Goal: Task Accomplishment & Management: Manage account settings

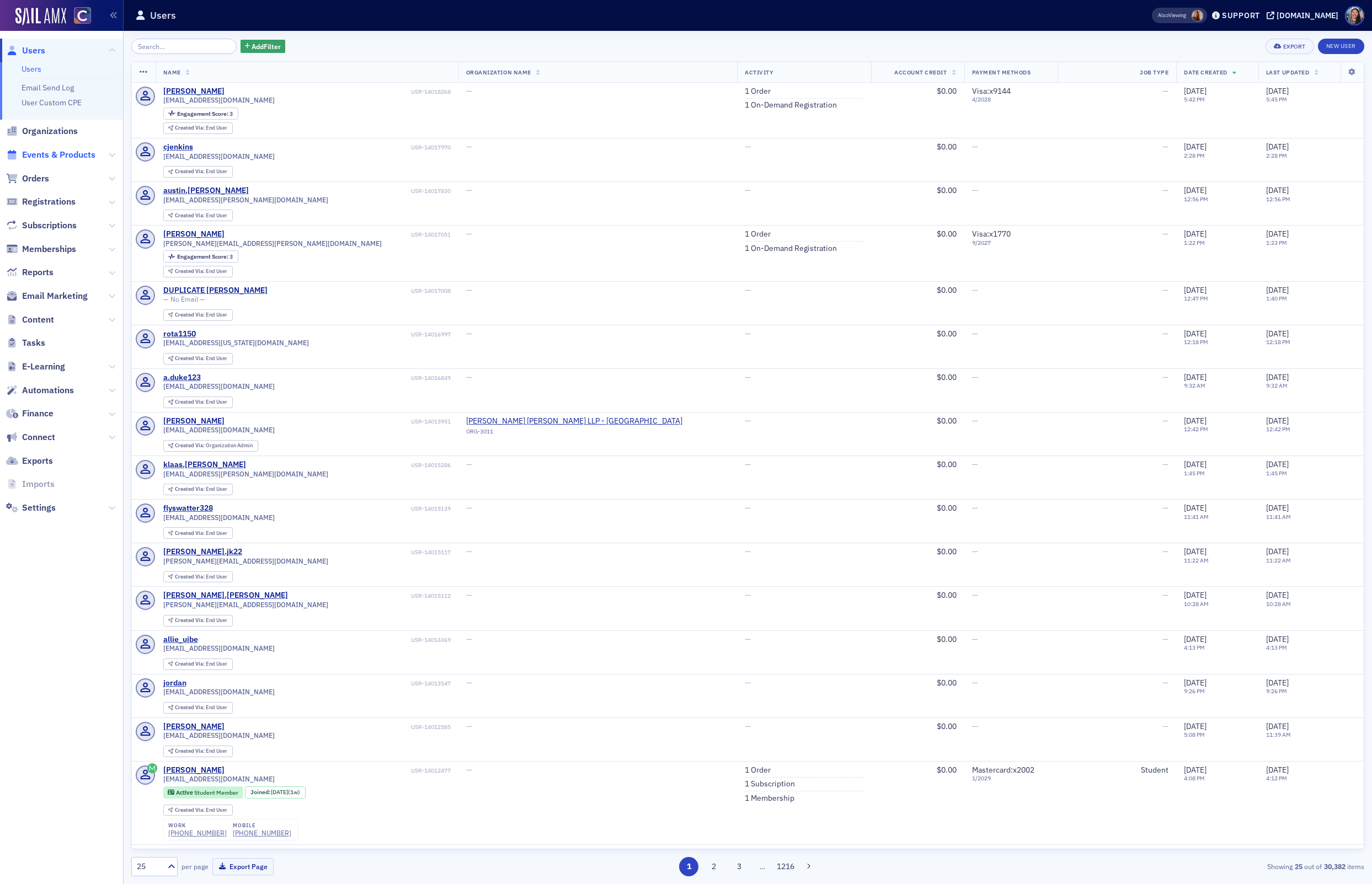
click at [57, 152] on span "Events & Products" at bounding box center [58, 155] width 73 height 12
click at [46, 152] on span "Events & Products" at bounding box center [58, 155] width 73 height 12
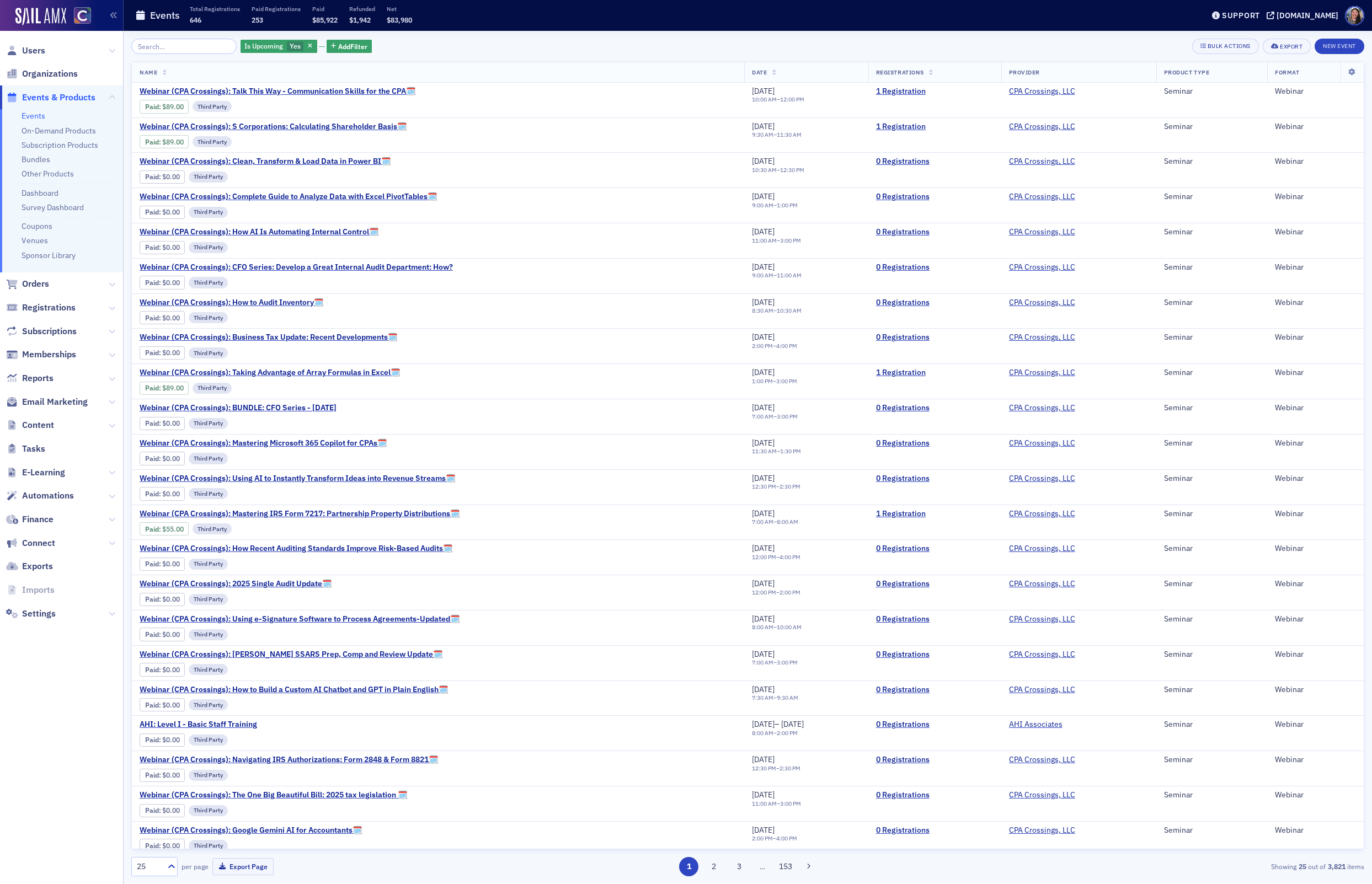
click at [193, 39] on input "search" at bounding box center [184, 46] width 105 height 15
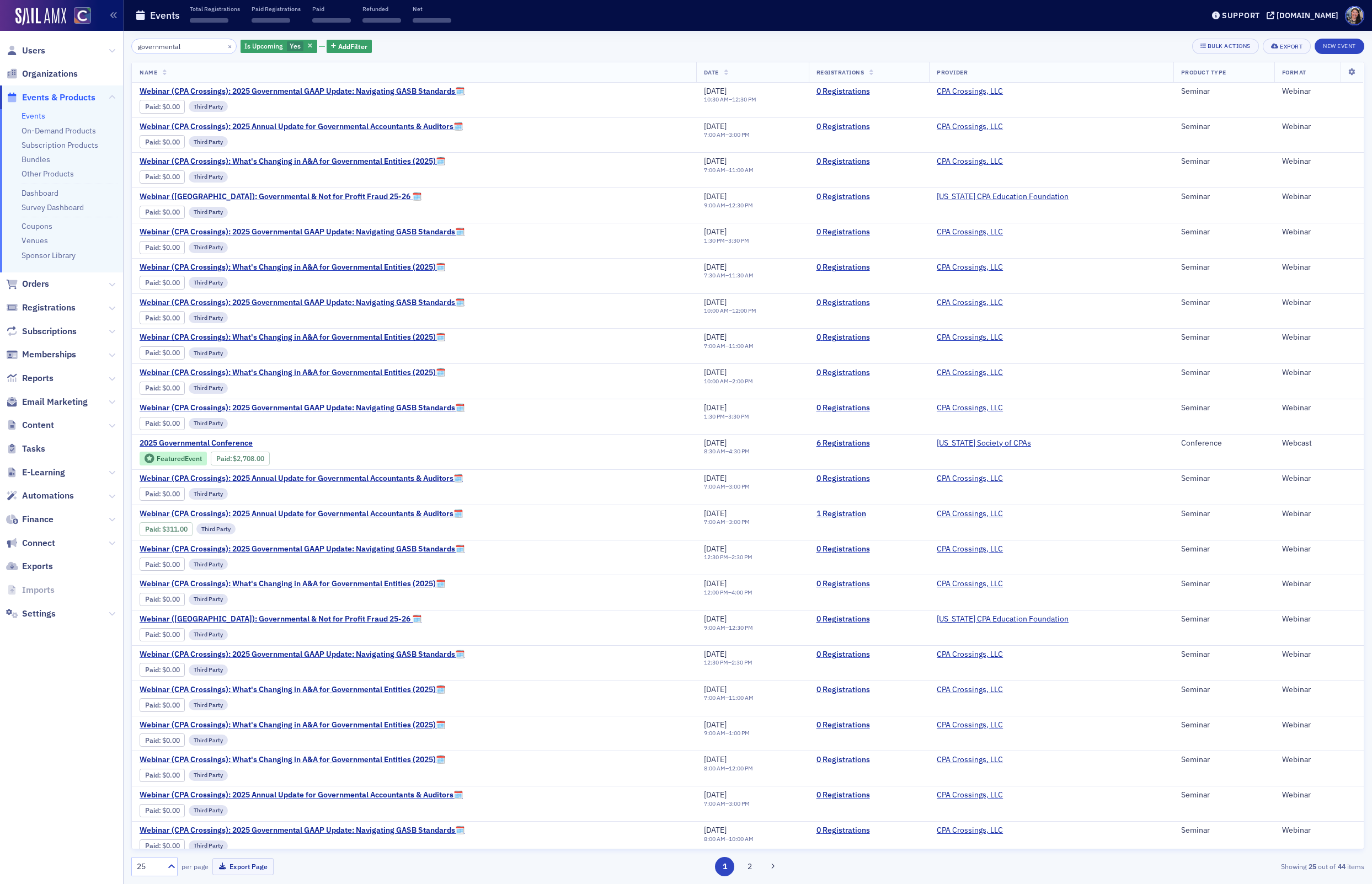
type input "governmental"
click at [226, 439] on span "2025 Governmental Conference" at bounding box center [232, 444] width 186 height 10
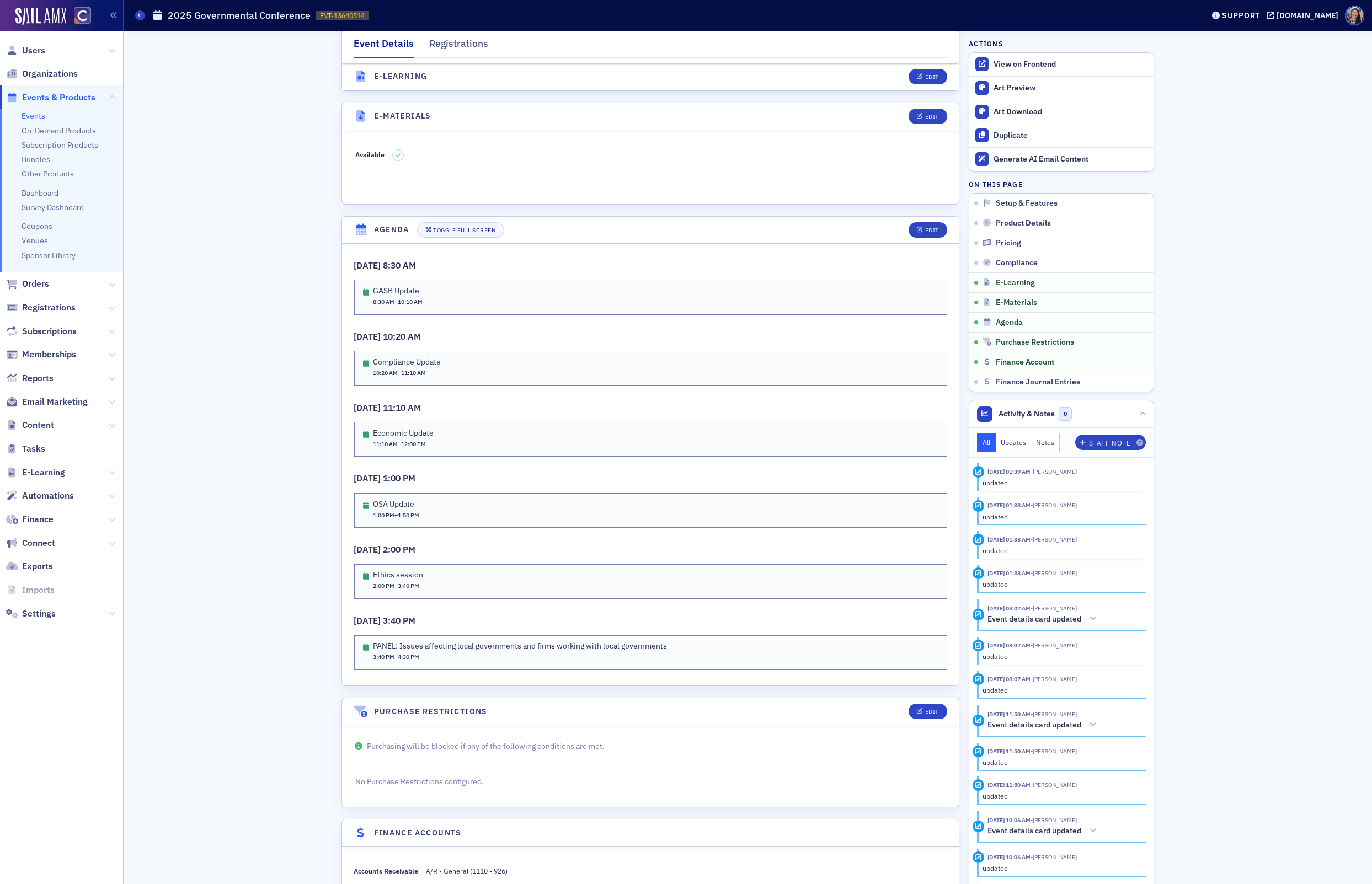
scroll to position [1595, 0]
click at [927, 223] on div "Edit" at bounding box center [932, 225] width 14 height 6
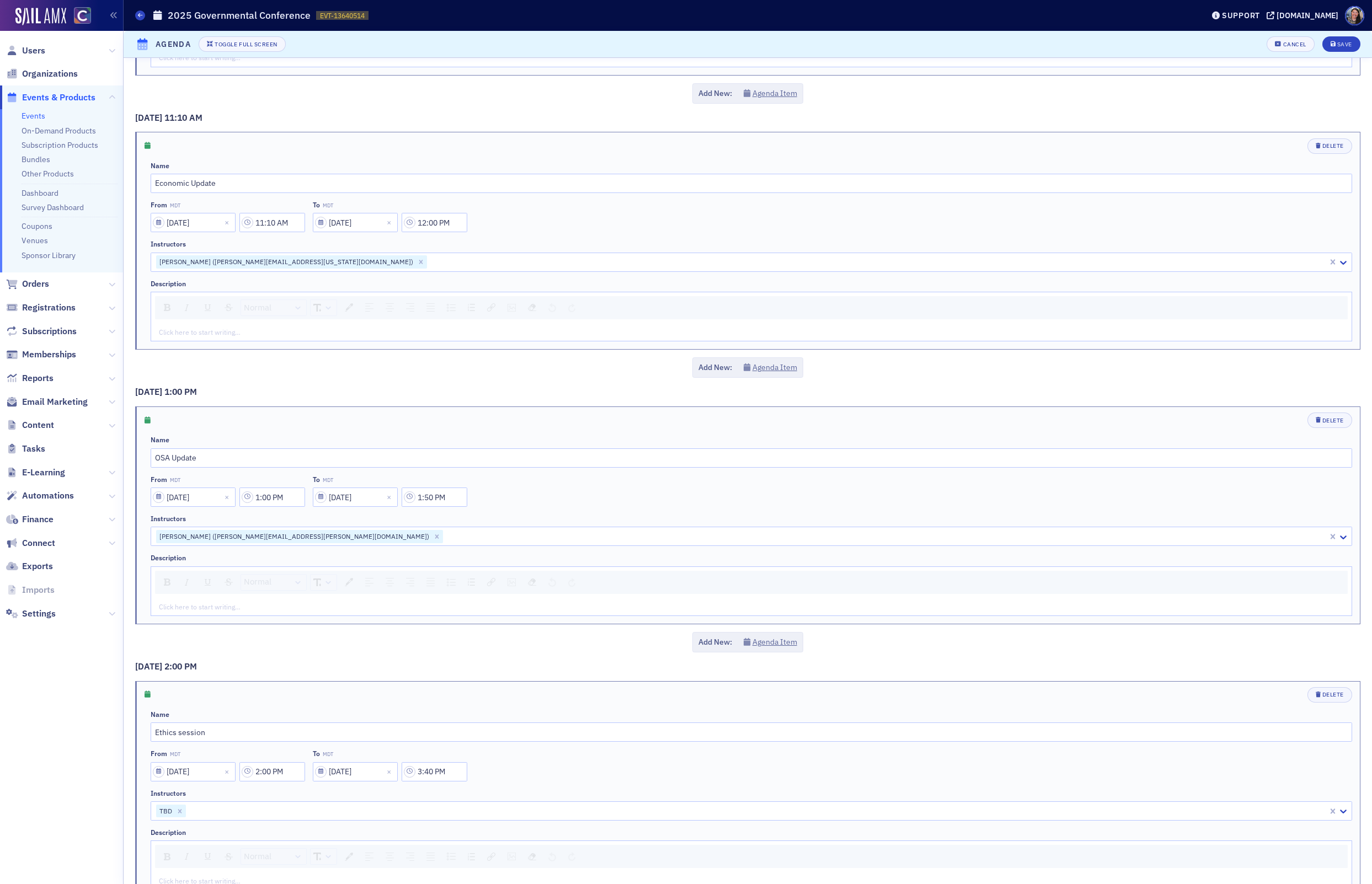
scroll to position [838, 0]
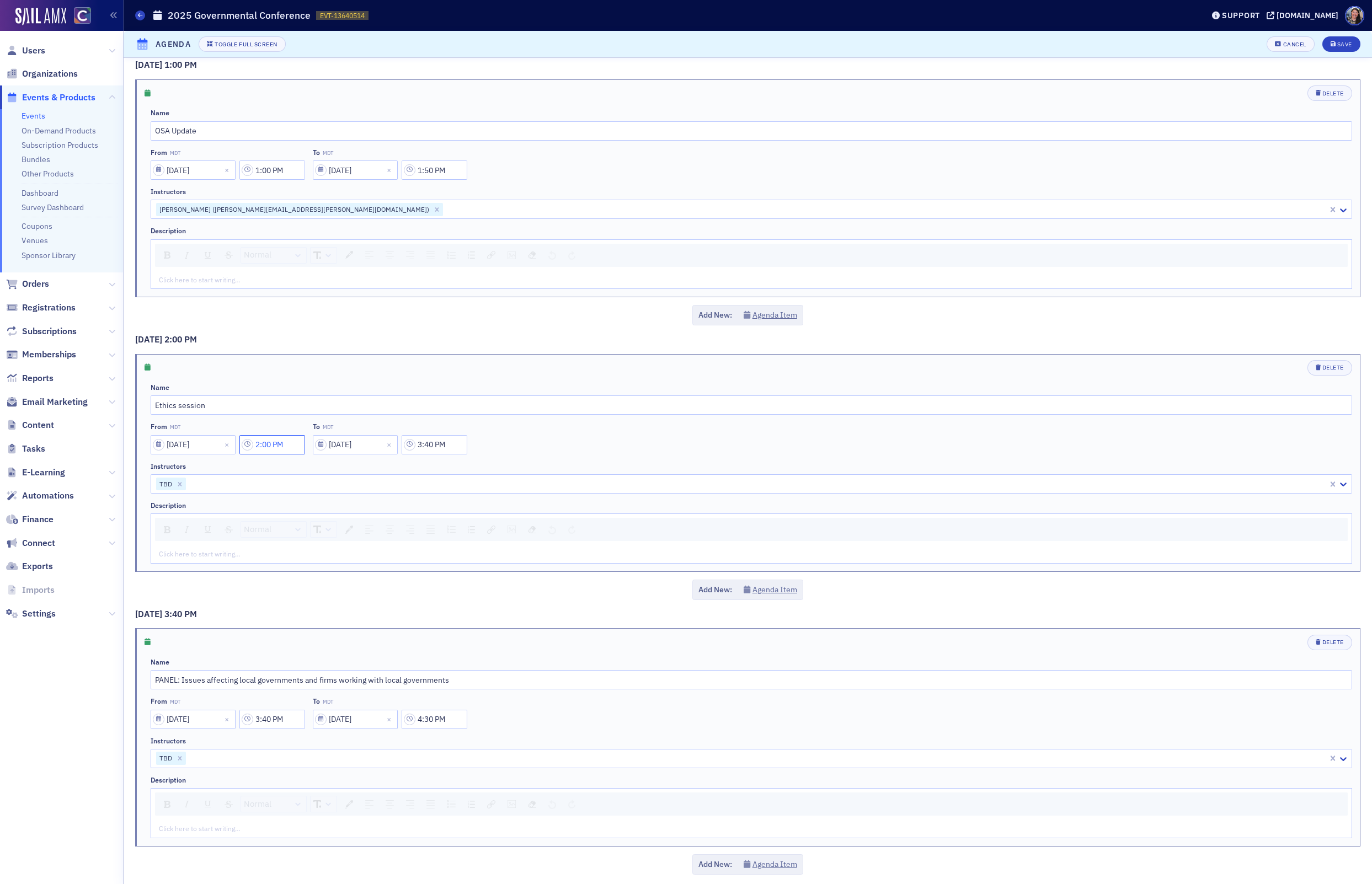
click at [283, 442] on input "2:00 PM" at bounding box center [273, 445] width 66 height 19
type input "10:20 AM"
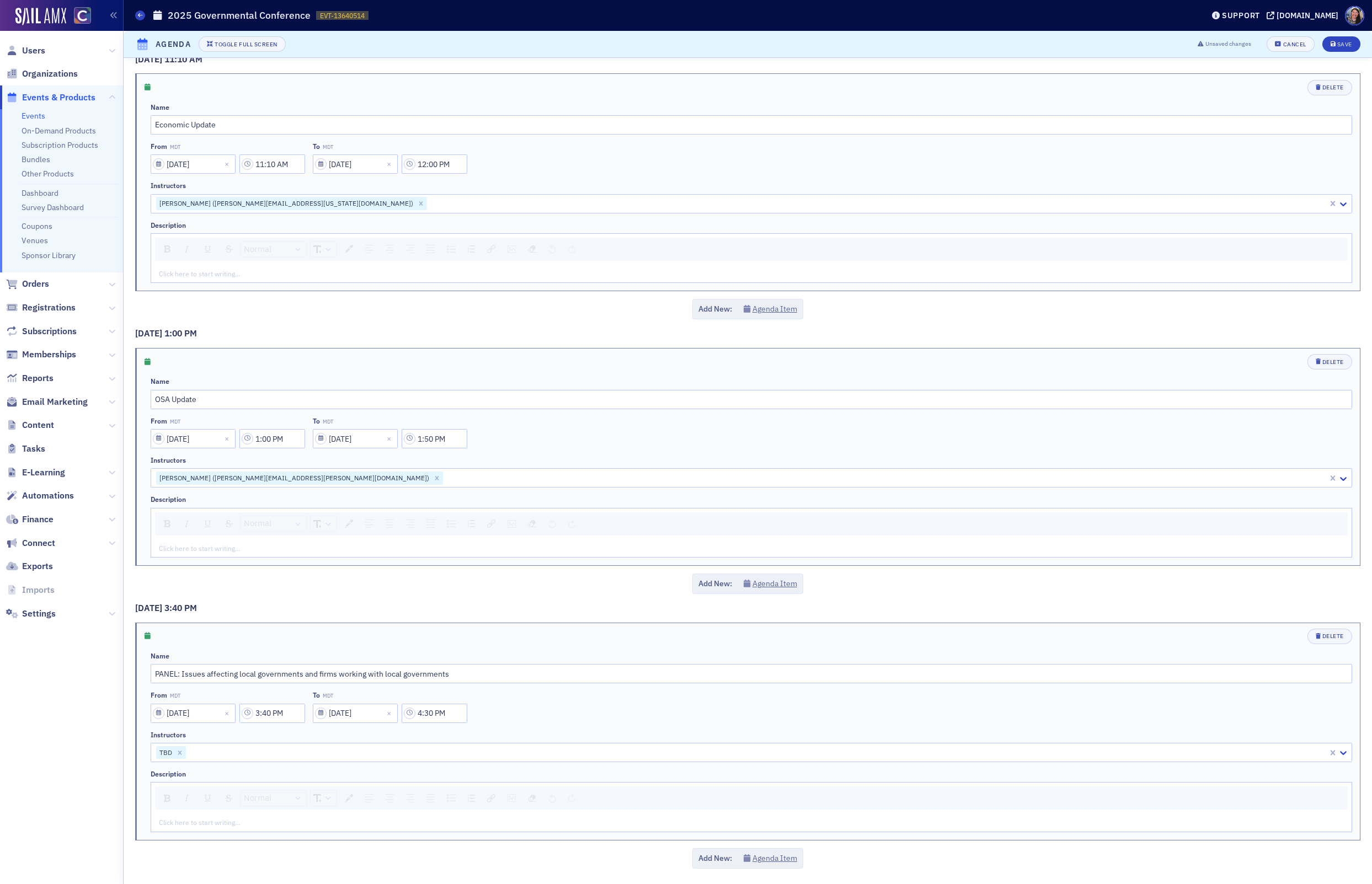
scroll to position [565, 0]
drag, startPoint x: 519, startPoint y: 431, endPoint x: 441, endPoint y: 435, distance: 78.1
click at [445, 439] on input "1:50 PM" at bounding box center [435, 444] width 66 height 19
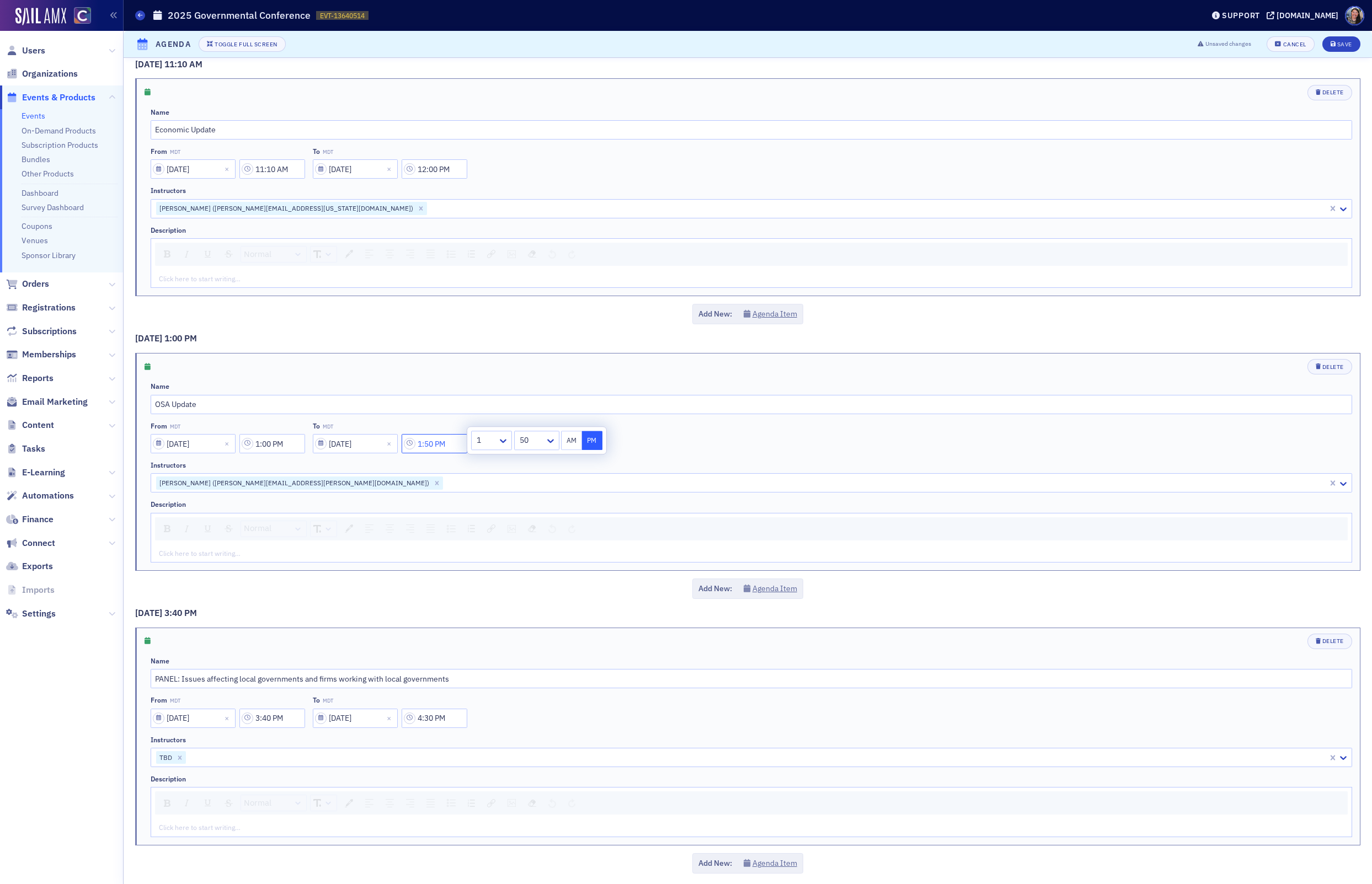
click at [445, 439] on input "1:50 PM" at bounding box center [435, 444] width 66 height 19
click at [446, 473] on div "[PERSON_NAME] ([PERSON_NAME][EMAIL_ADDRESS][PERSON_NAME][DOMAIN_NAME])" at bounding box center [751, 482] width 1202 height 19
click at [437, 446] on input "12 pm" at bounding box center [435, 444] width 66 height 19
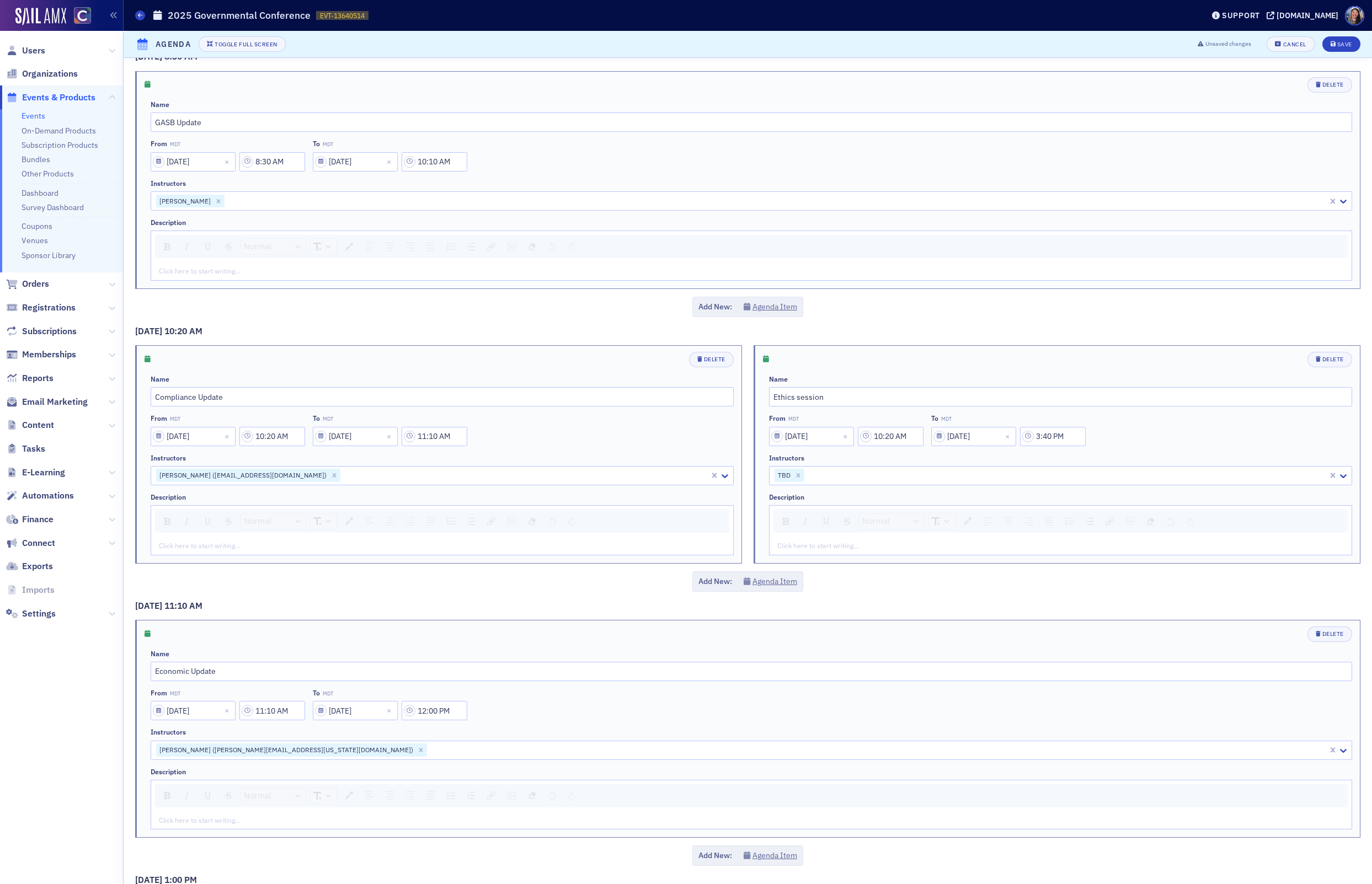
scroll to position [35, 0]
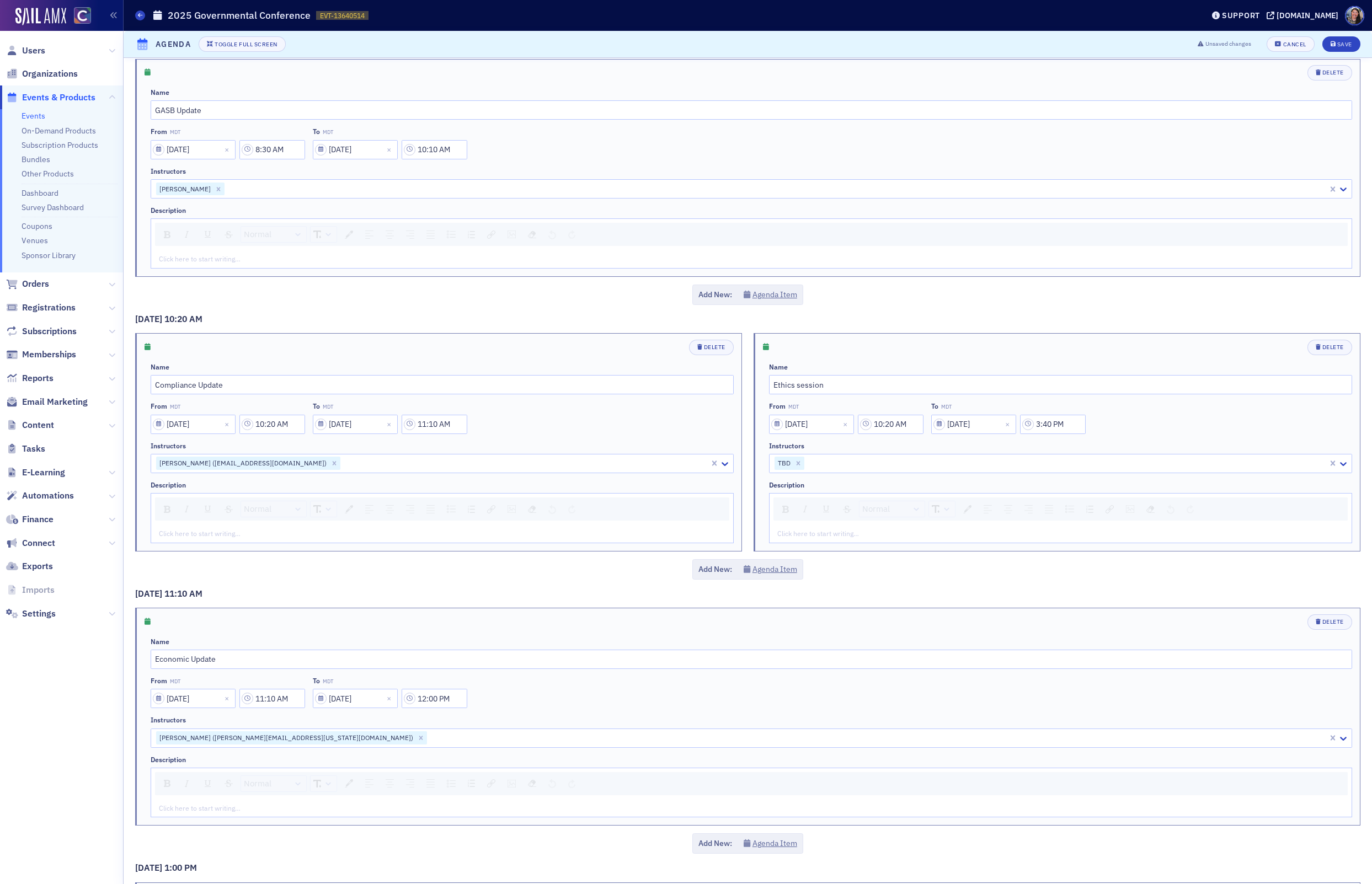
type input "12:00 PM"
drag, startPoint x: 1043, startPoint y: 425, endPoint x: 1073, endPoint y: 450, distance: 39.1
click at [1048, 425] on input "3:40 PM" at bounding box center [1053, 424] width 66 height 19
click at [1070, 422] on input "40 PM" at bounding box center [1053, 424] width 66 height 19
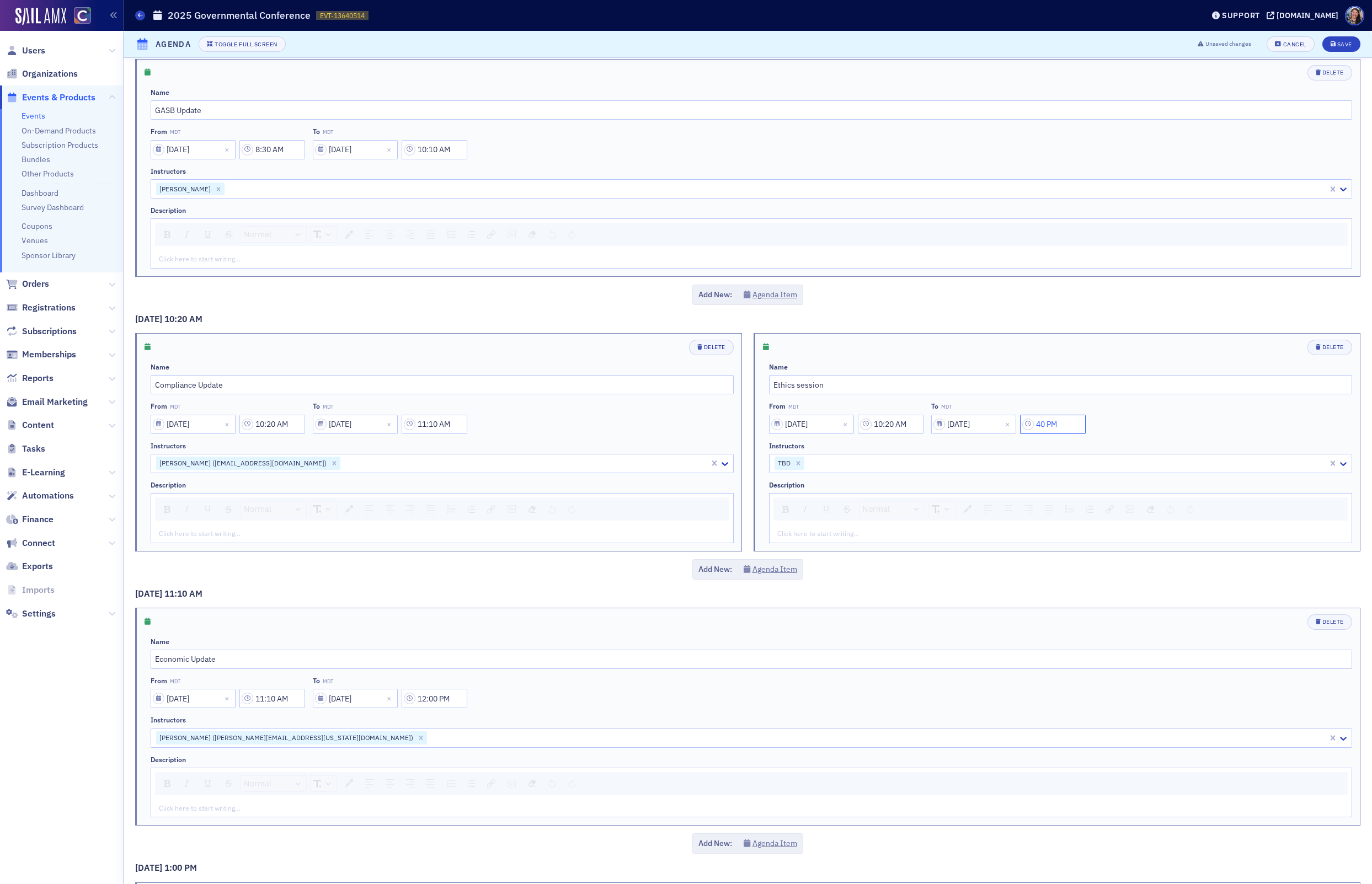
click at [1070, 422] on input "40 PM" at bounding box center [1053, 424] width 66 height 19
type input "12:00 PM"
click at [299, 421] on input "10:20 AM" at bounding box center [273, 424] width 66 height 19
drag, startPoint x: 295, startPoint y: 423, endPoint x: 249, endPoint y: 421, distance: 46.0
click at [249, 420] on input "10:20 AM" at bounding box center [273, 424] width 66 height 19
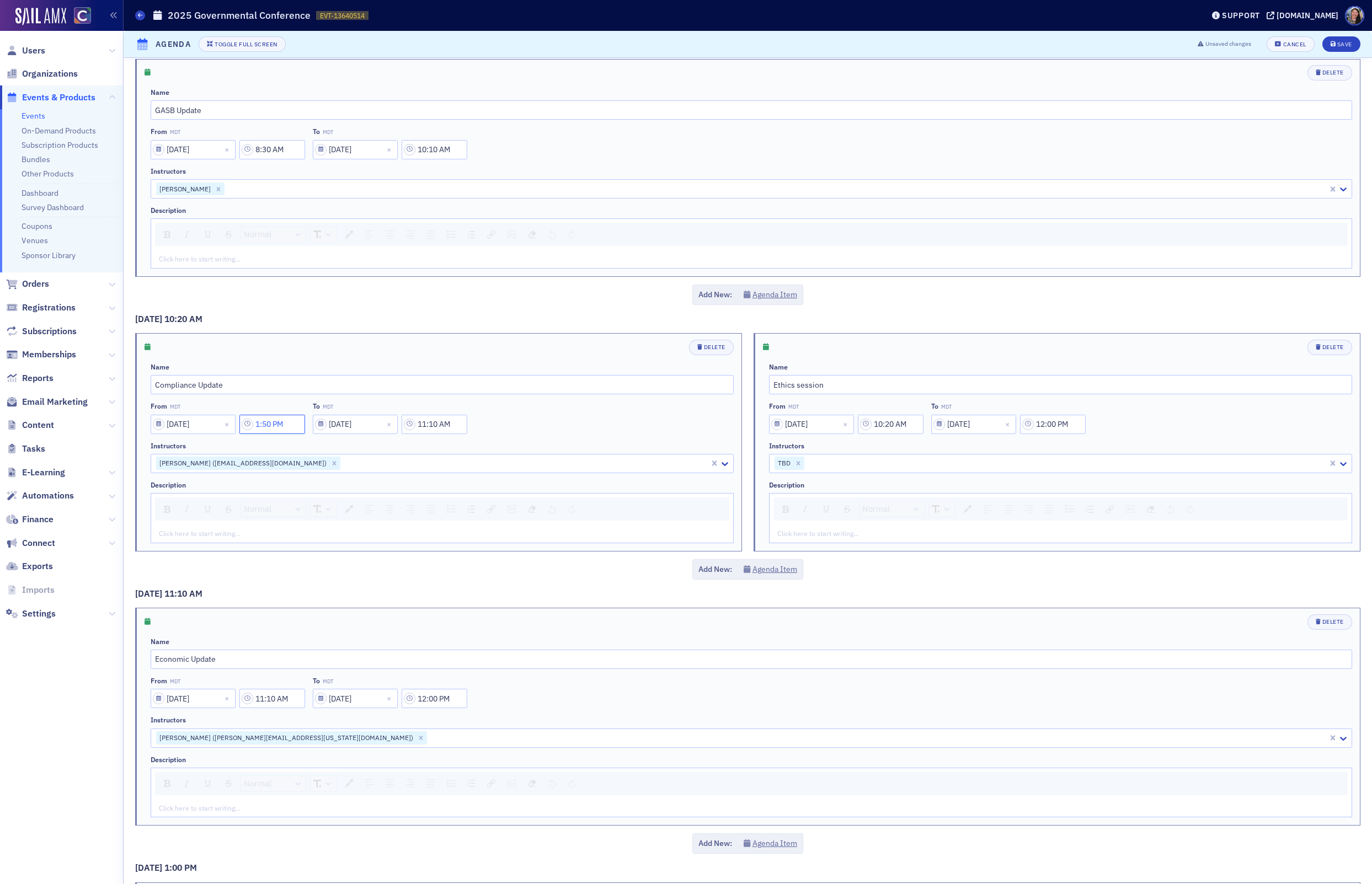
type input "1:50 PM"
drag, startPoint x: 459, startPoint y: 423, endPoint x: 368, endPoint y: 408, distance: 92.2
click at [368, 408] on div "To MDT [DATE] 11:10 AM" at bounding box center [390, 418] width 154 height 31
type input "2:40 PM"
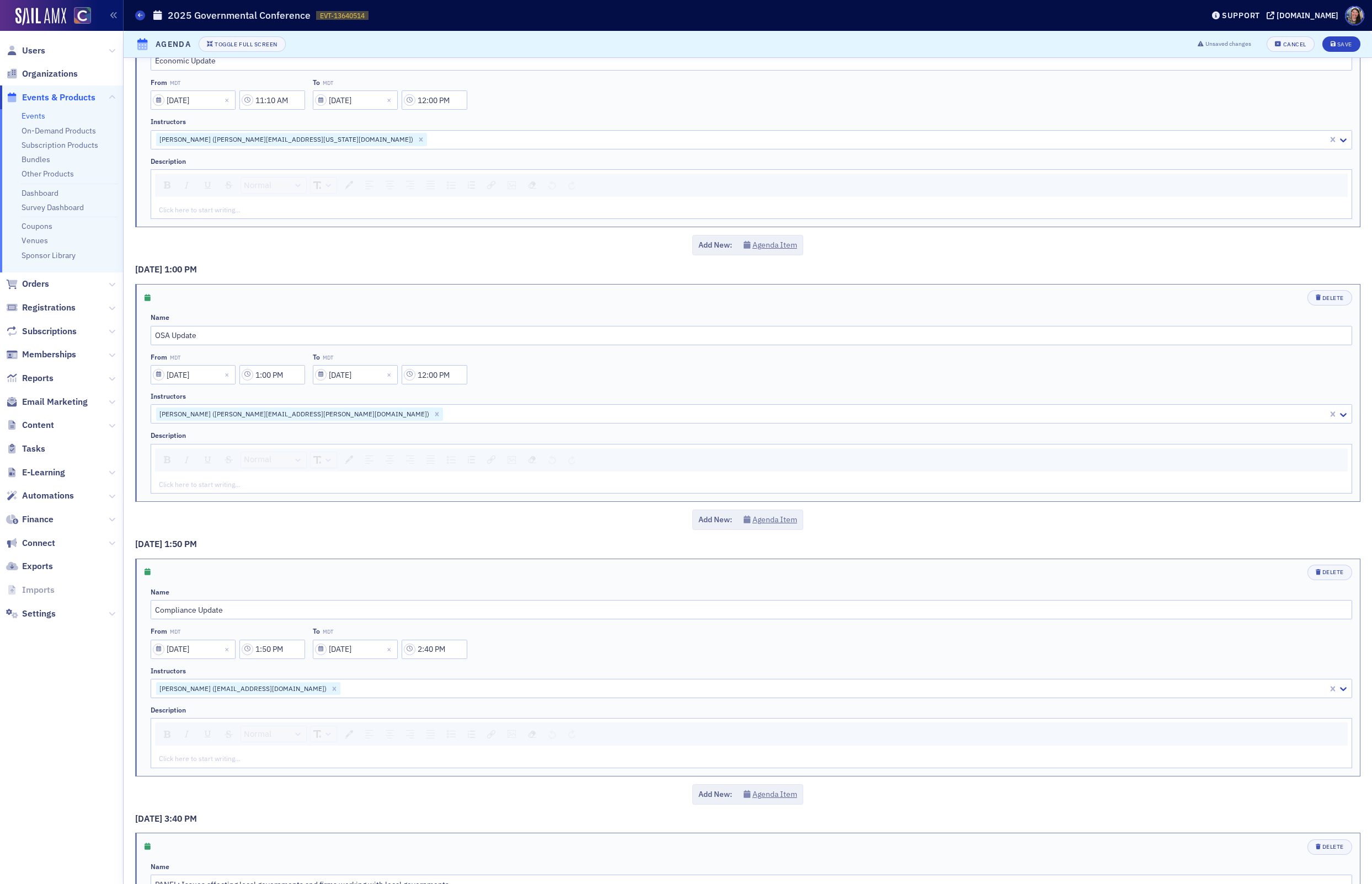
scroll to position [630, 0]
click at [458, 377] on input "12:00 PM" at bounding box center [435, 378] width 66 height 19
click at [602, 369] on button "PM" at bounding box center [592, 375] width 21 height 19
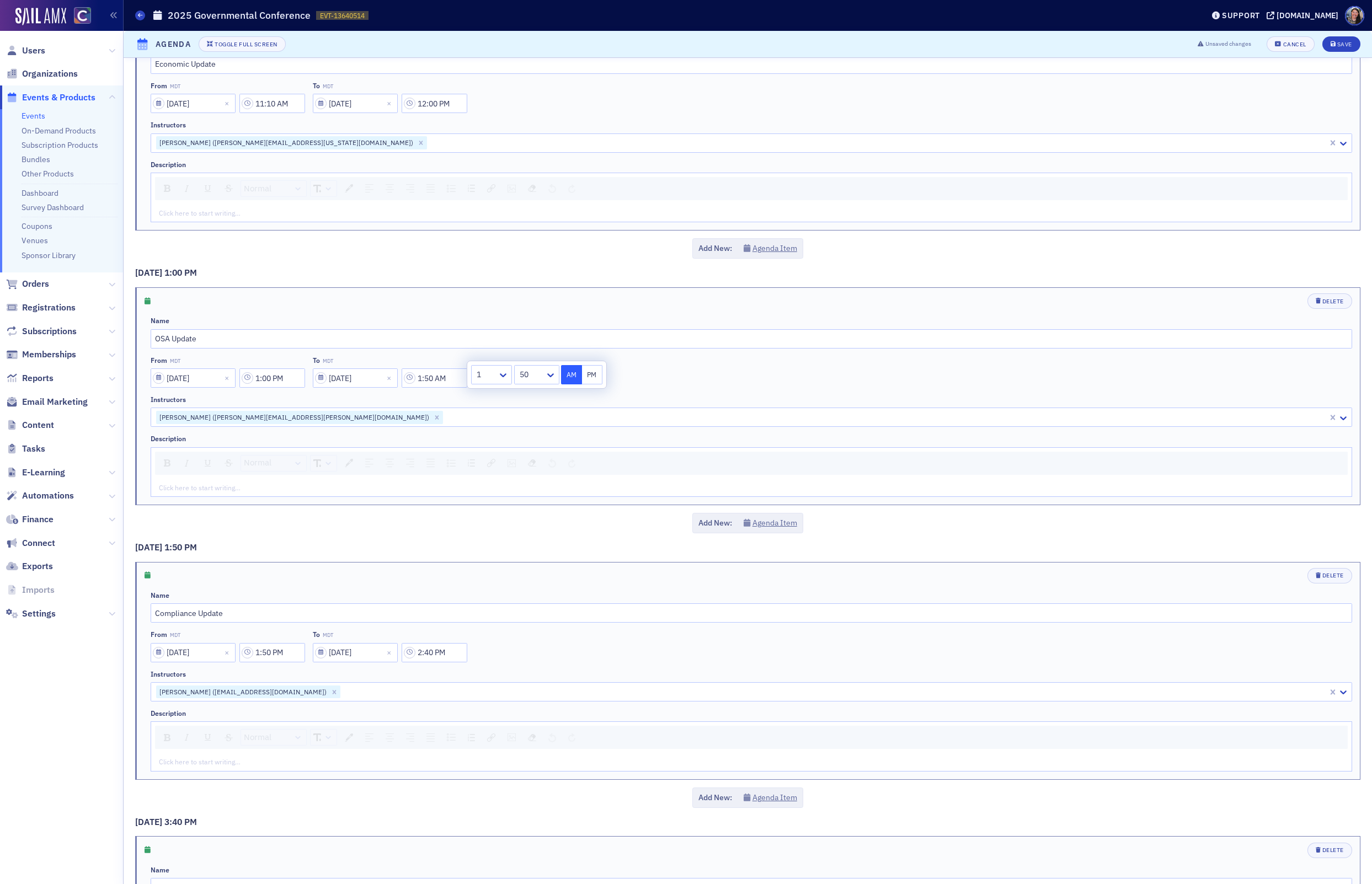
type input "1:50 PM"
click at [634, 396] on div "Instructors" at bounding box center [751, 400] width 1202 height 8
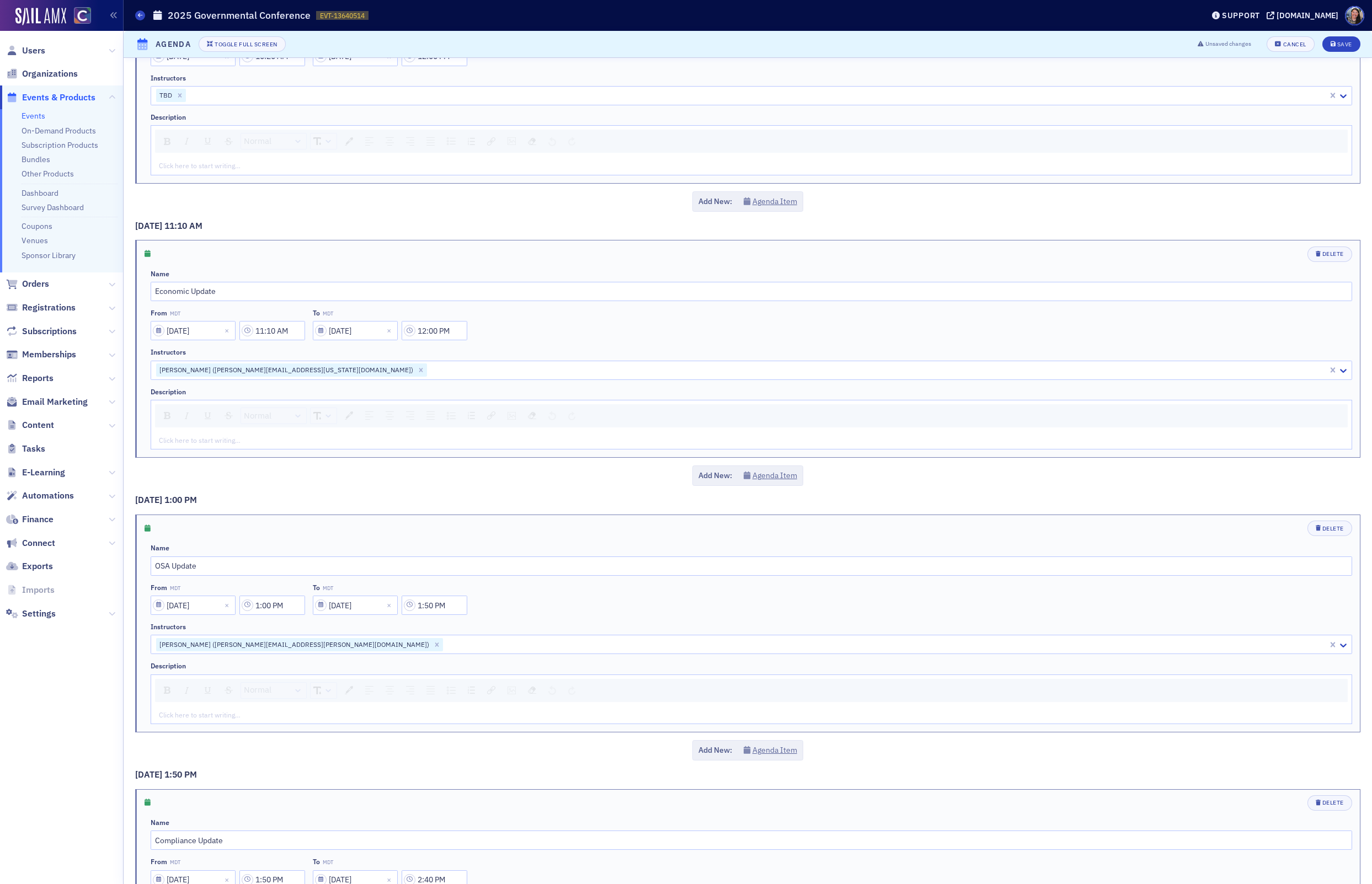
scroll to position [404, 0]
click at [300, 325] on input "11:10 AM" at bounding box center [273, 330] width 66 height 19
type input "2:50 AM"
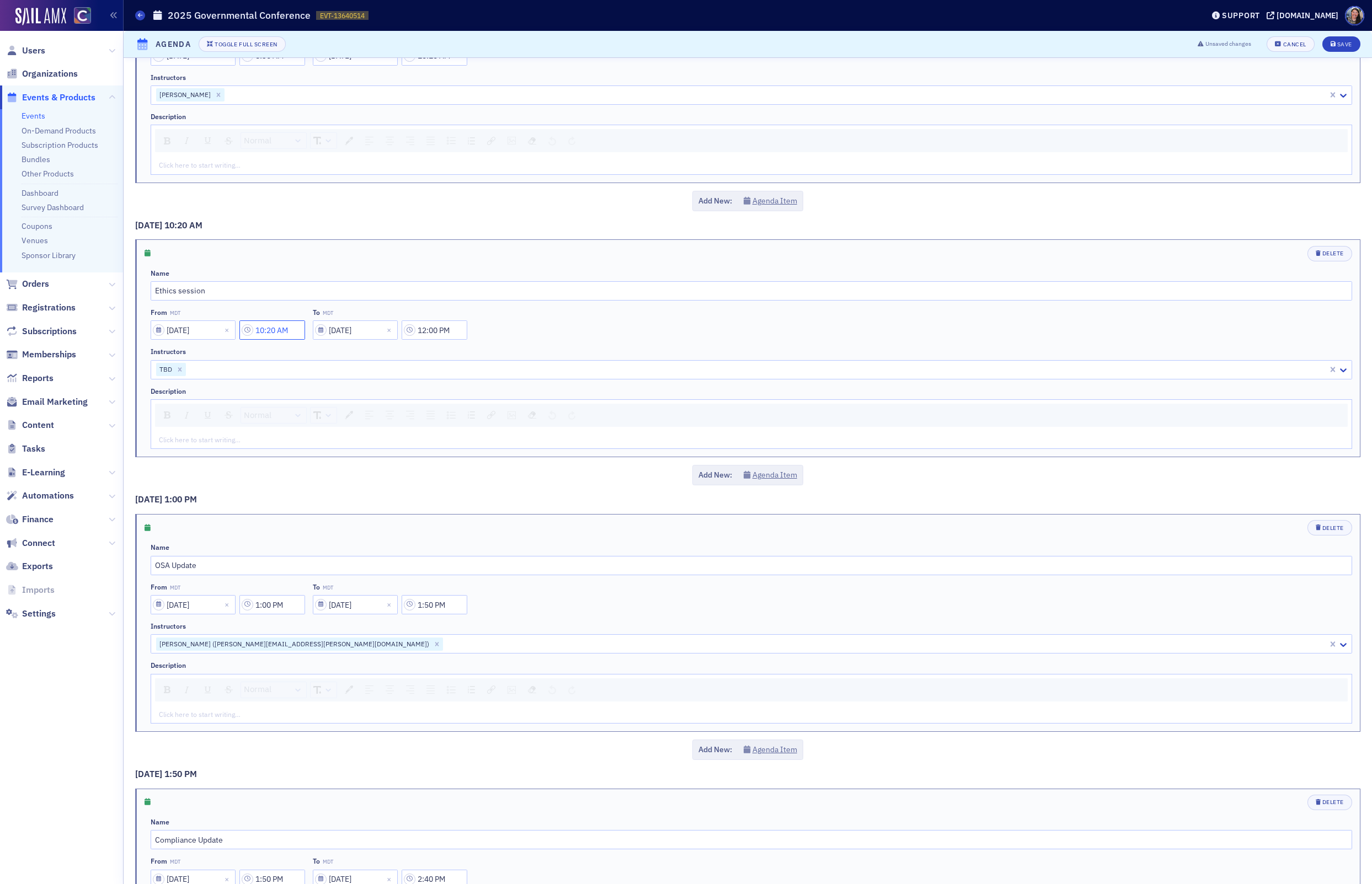
click at [282, 326] on input "10:20 AM" at bounding box center [273, 330] width 66 height 19
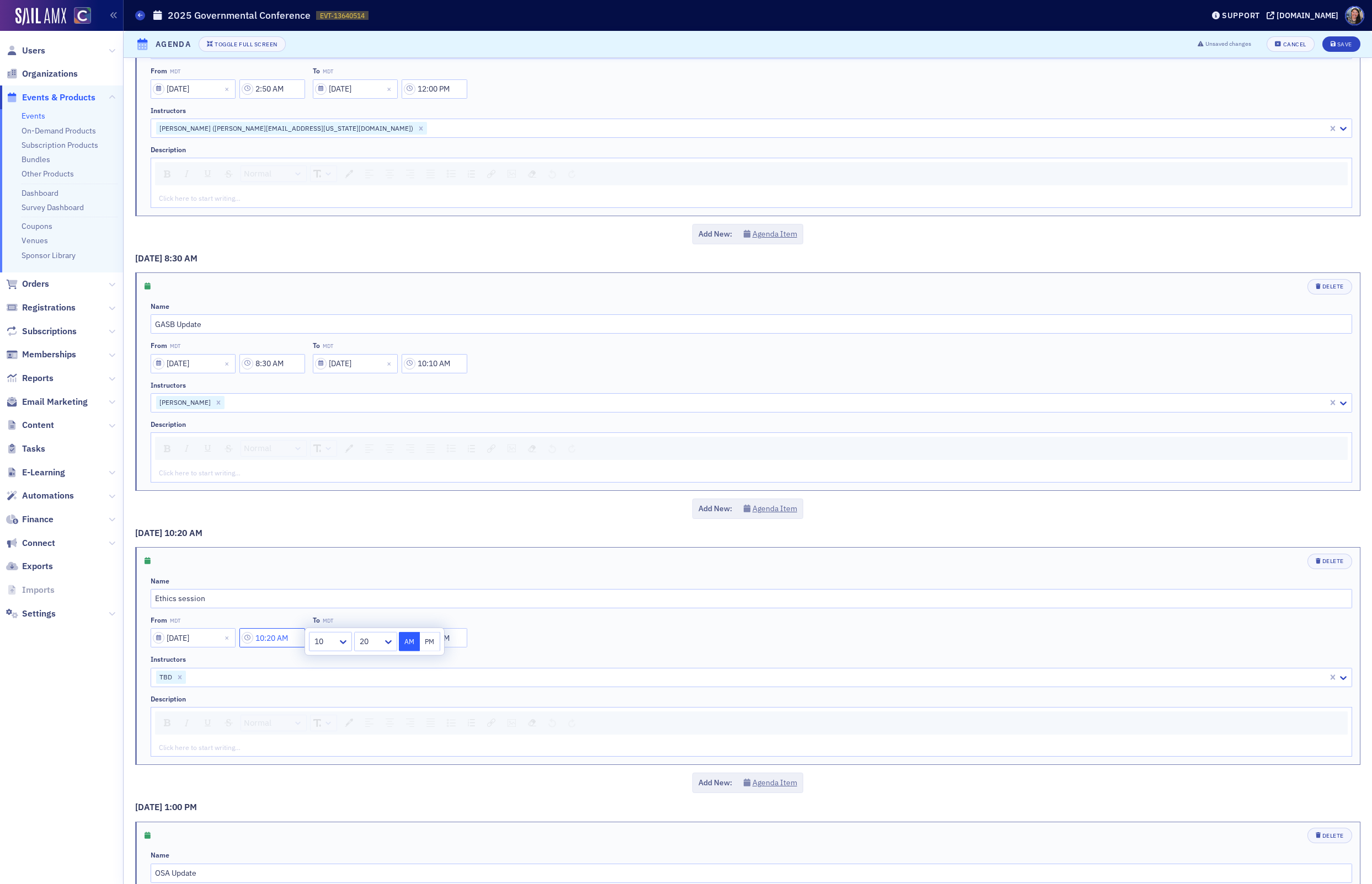
scroll to position [0, 0]
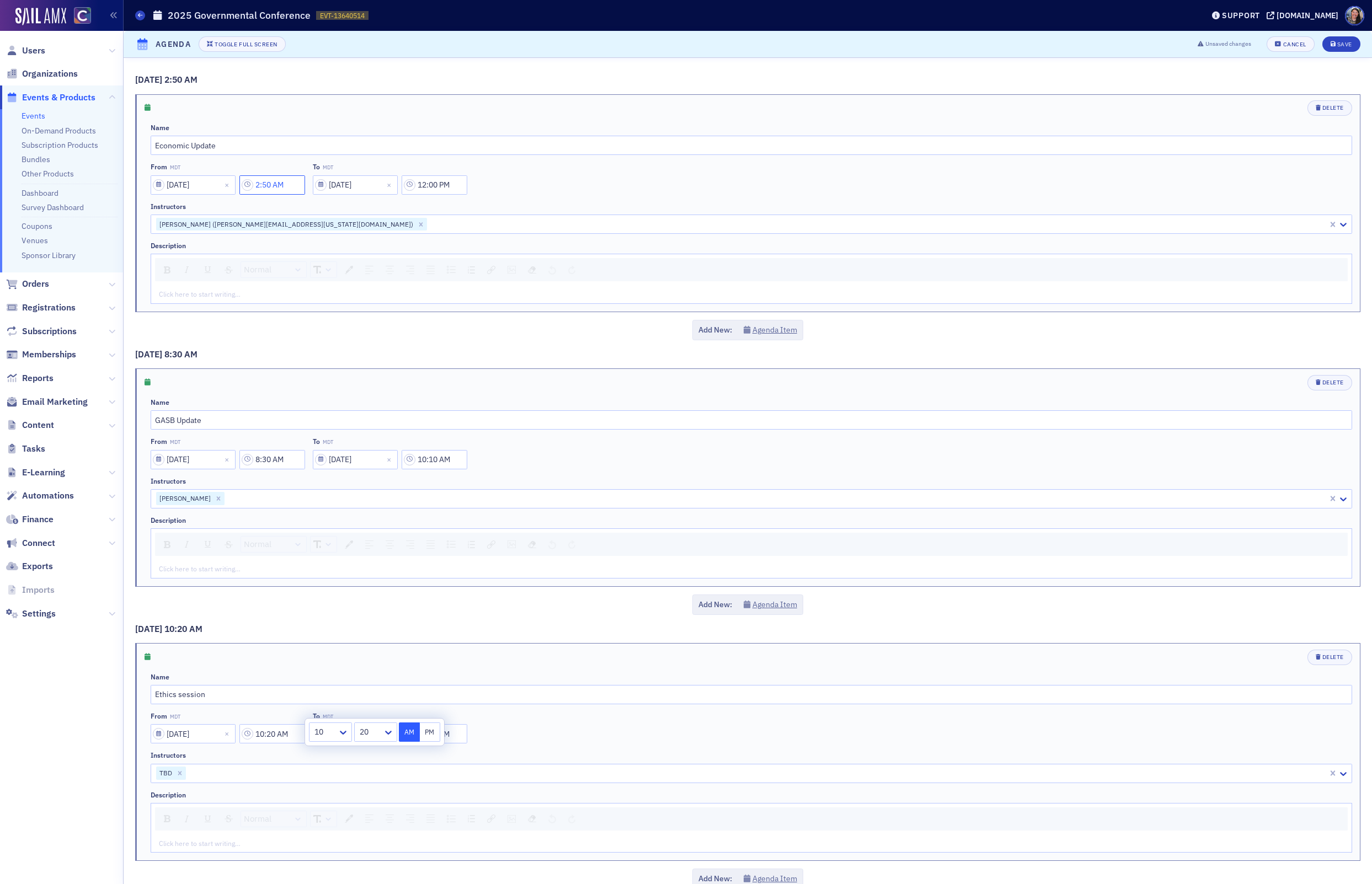
click at [289, 186] on input "2:50 AM" at bounding box center [273, 185] width 66 height 19
type input "2:50 PM"
click at [424, 185] on input "12:00 PM" at bounding box center [435, 185] width 66 height 19
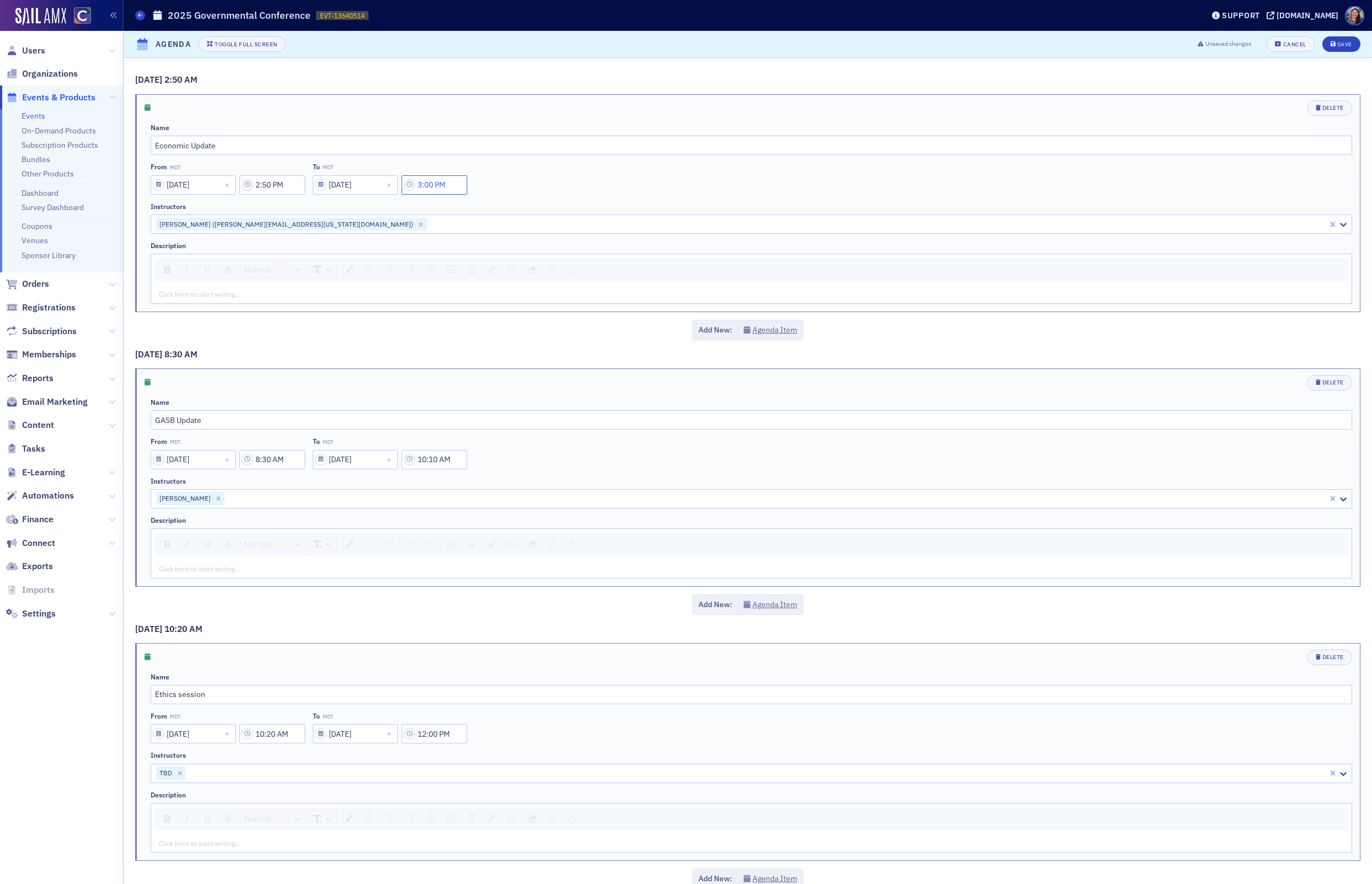
click at [433, 187] on input "3:00 PM" at bounding box center [435, 185] width 66 height 19
type input "3:40 PM"
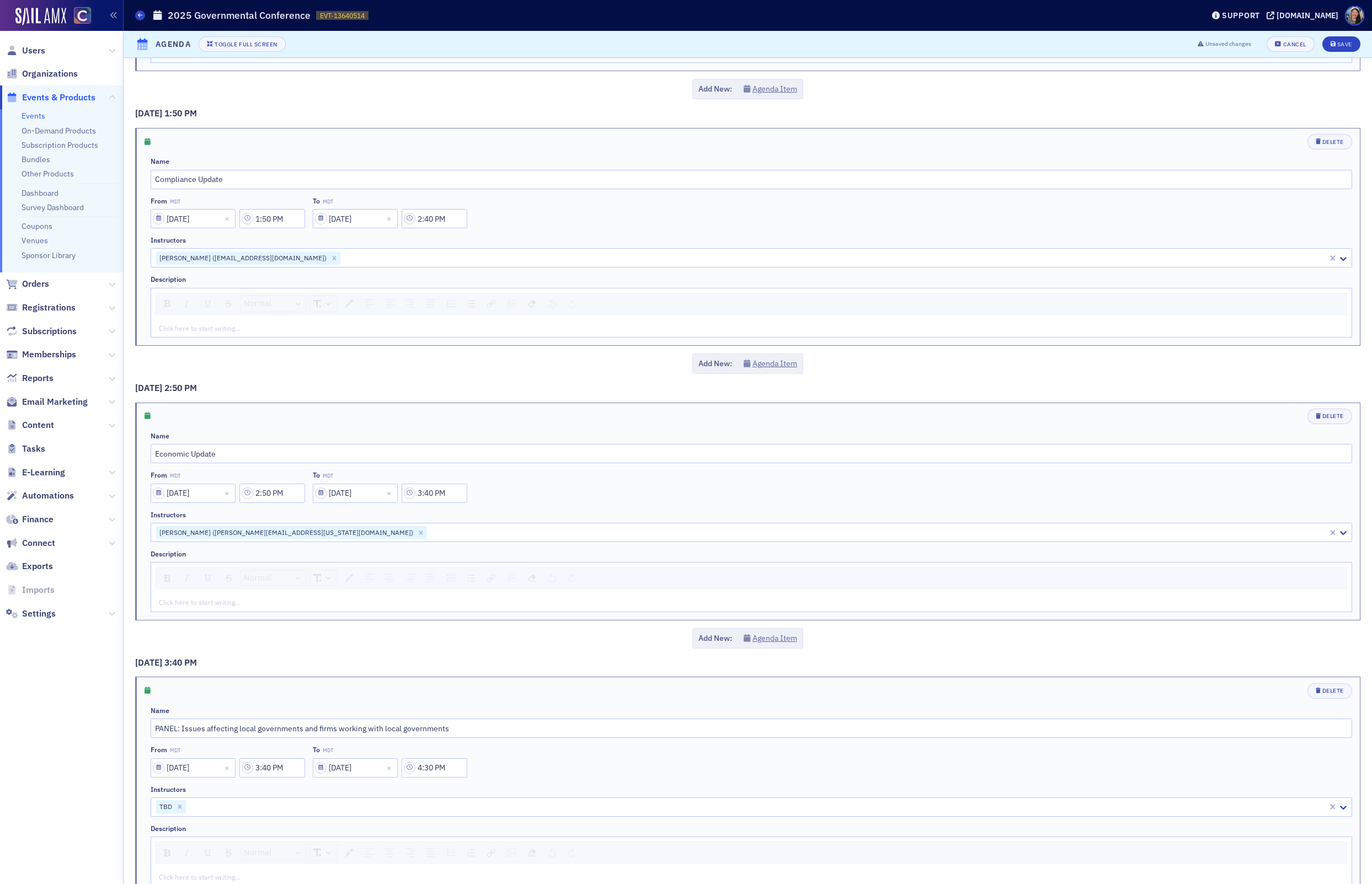
scroll to position [838, 0]
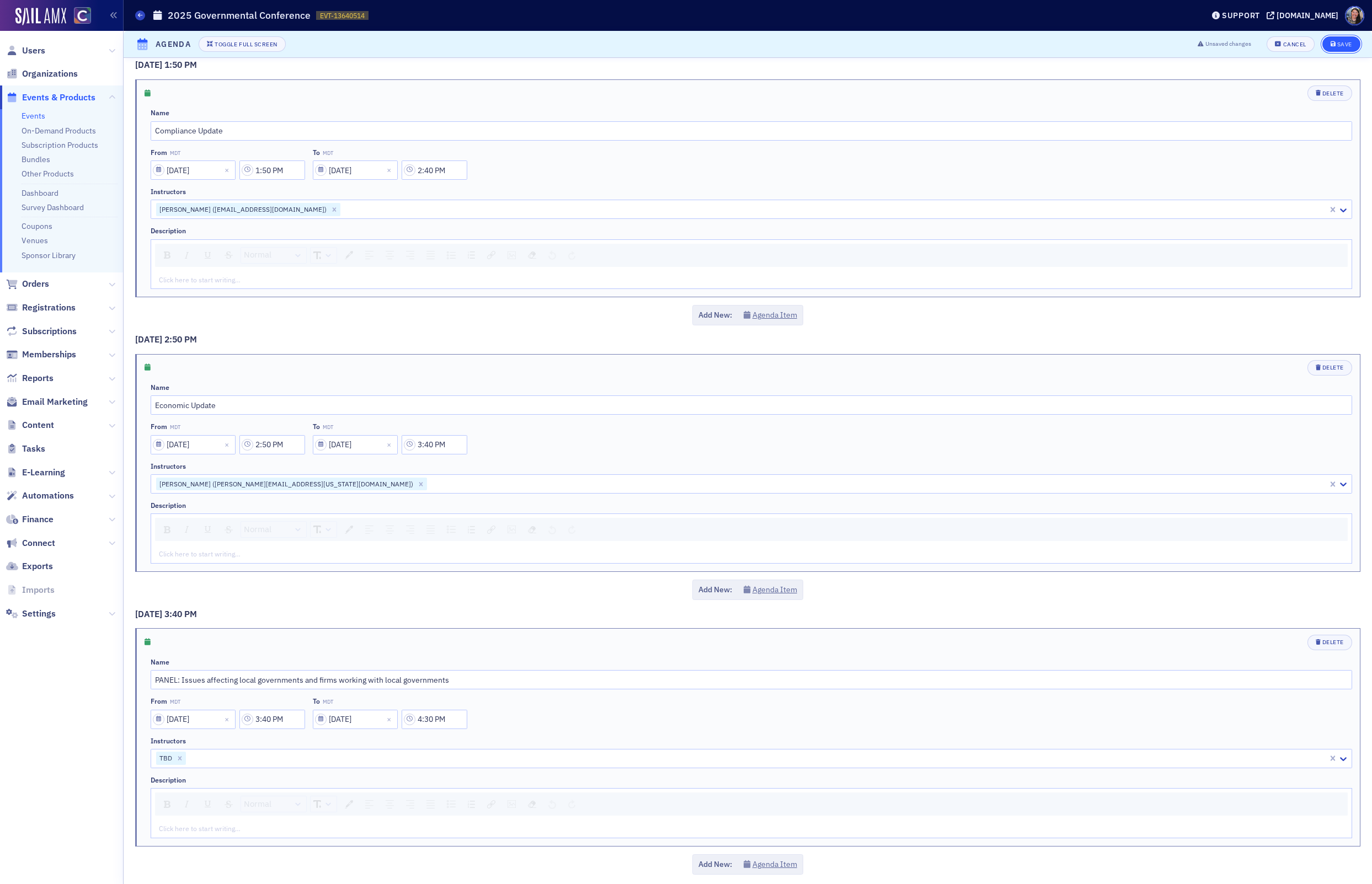
click at [1341, 43] on div "Save" at bounding box center [1345, 44] width 15 height 6
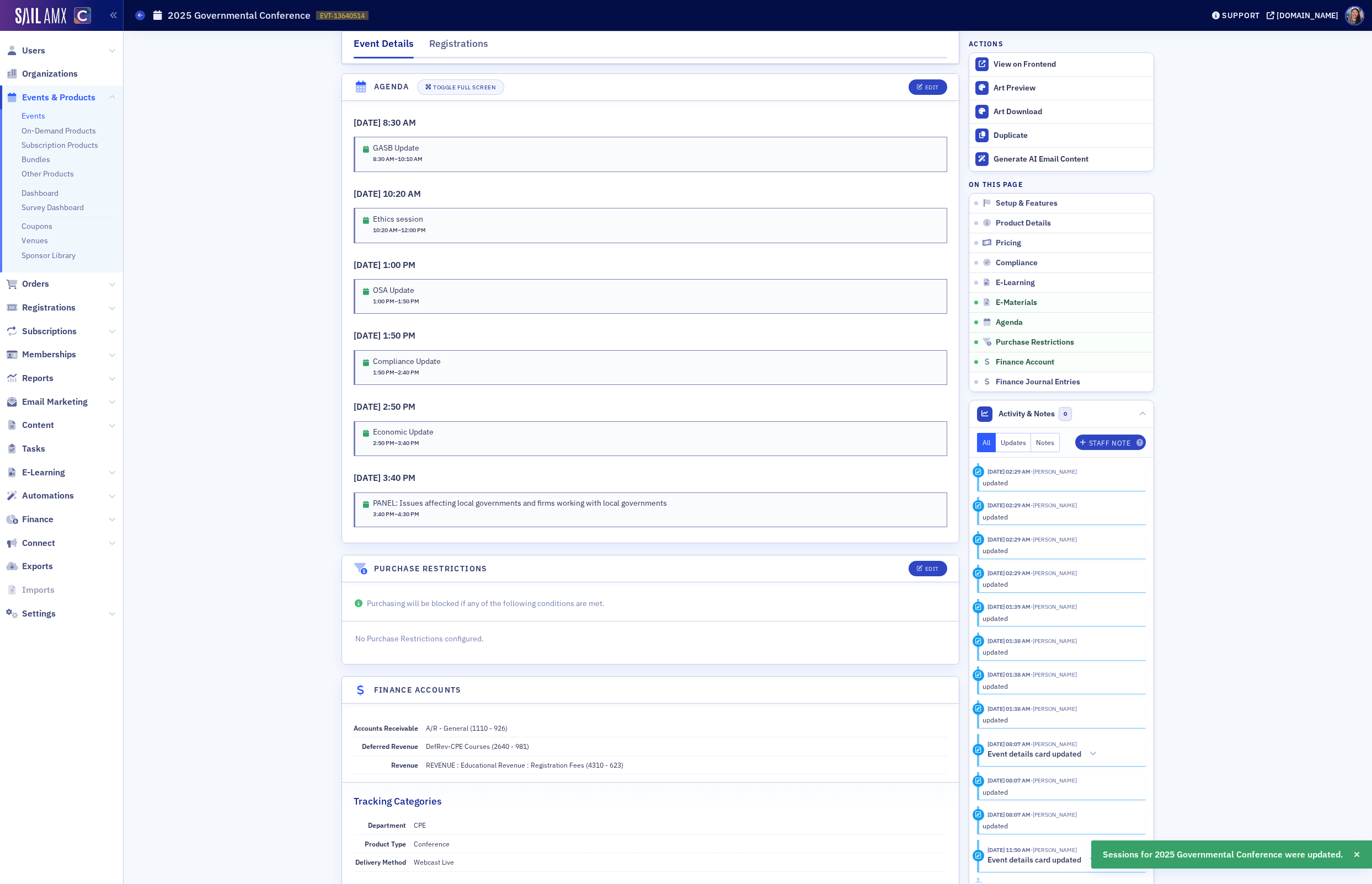
scroll to position [1734, 0]
